Goal: Contribute content

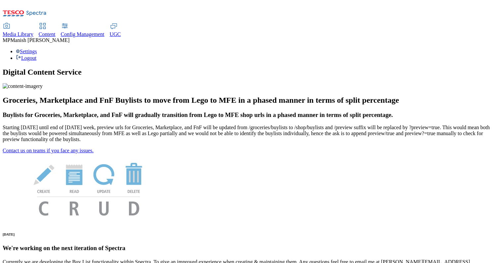
click at [33, 31] on span "Media Library" at bounding box center [18, 34] width 31 height 6
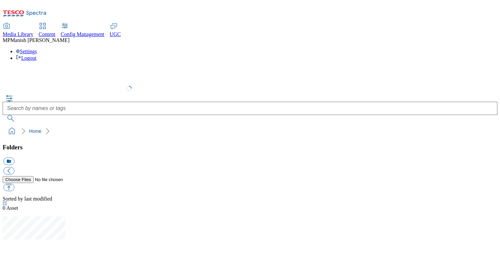
select select "flare-test"
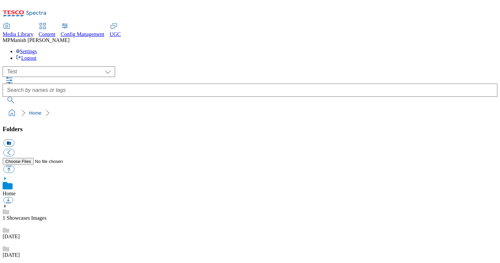
scroll to position [0, 0]
click at [56, 221] on div "[DATE]" at bounding box center [250, 230] width 494 height 19
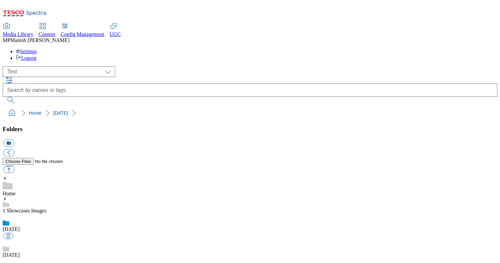
checkbox input "false"
click at [6, 197] on use at bounding box center [5, 198] width 2 height 3
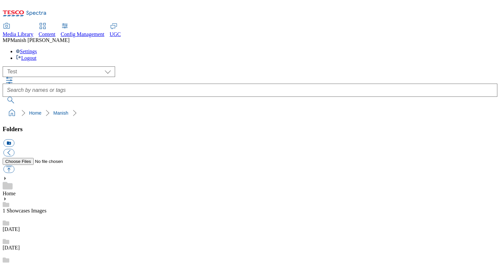
checkbox input "true"
type input "C:\fakepath\Image-unavailable-original.jpeg"
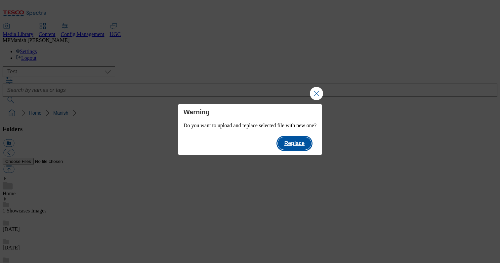
click at [306, 148] on button "Replace" at bounding box center [294, 143] width 33 height 13
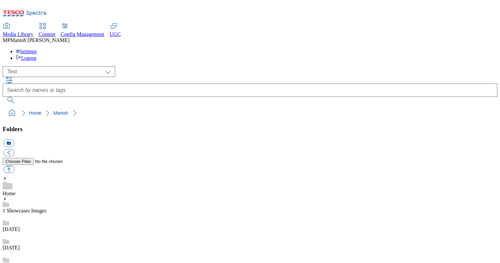
select select "flare-test"
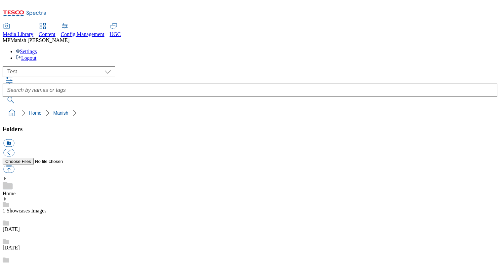
click at [474, 49] on div "Settings Logout" at bounding box center [250, 55] width 494 height 13
click at [36, 55] on link "Logout" at bounding box center [26, 58] width 20 height 6
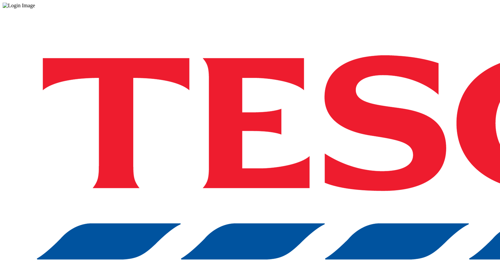
click at [375, 166] on div "Log in to the Spectra’s dashboard using [PERSON_NAME]’s credentials. If you don…" at bounding box center [250, 173] width 494 height 329
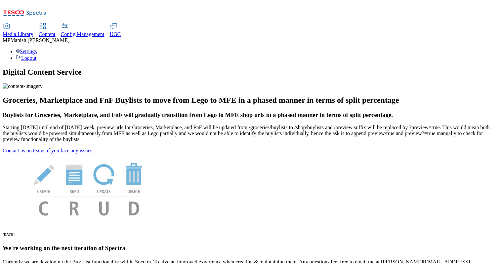
click at [33, 31] on span "Media Library" at bounding box center [18, 34] width 31 height 6
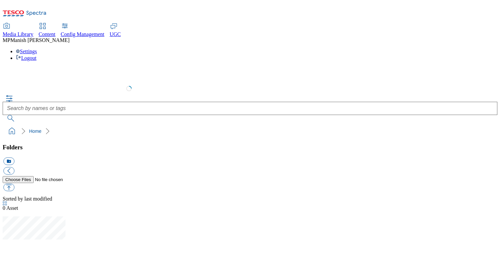
select select "flare-test"
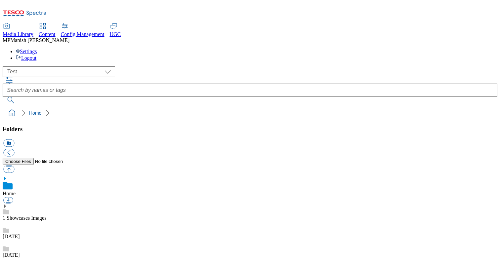
scroll to position [511, 0]
click at [294, 107] on ol "Home Manish" at bounding box center [252, 113] width 490 height 13
